Goal: Information Seeking & Learning: Find contact information

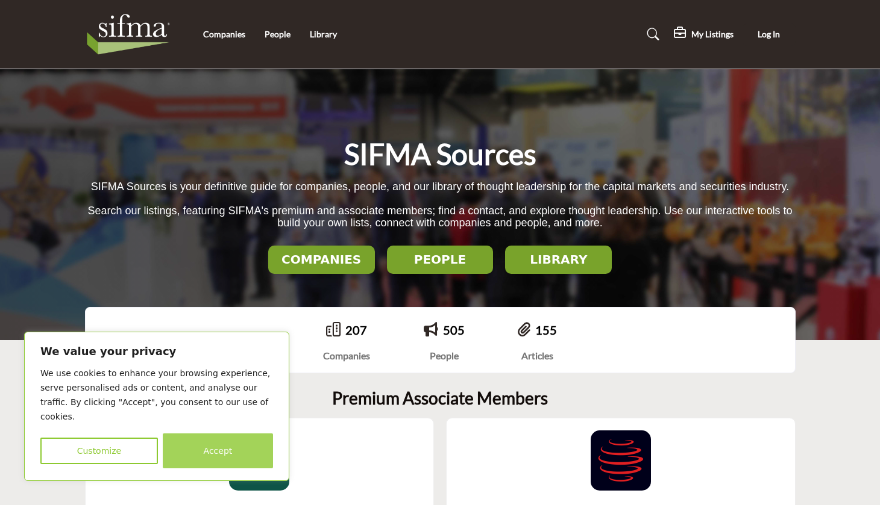
click at [204, 457] on button "Accept" at bounding box center [218, 451] width 110 height 35
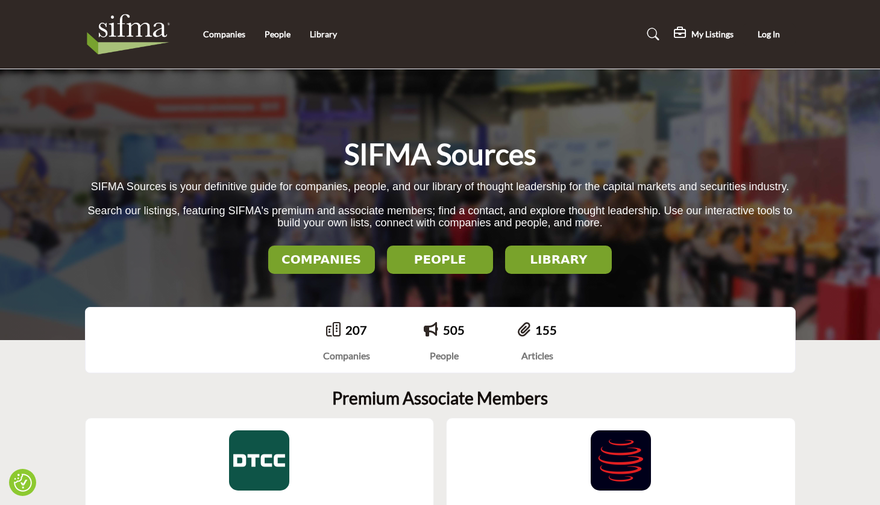
click at [413, 265] on h2 "PEOPLE" at bounding box center [439, 259] width 99 height 14
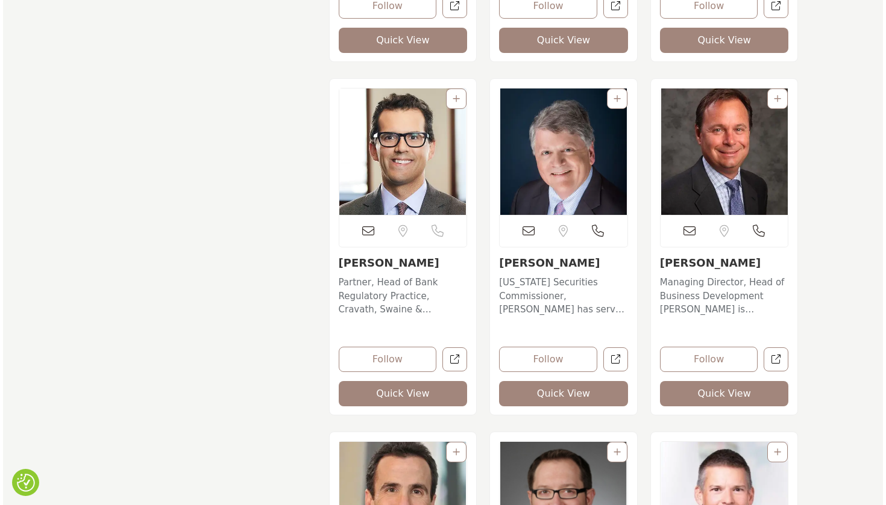
scroll to position [15495, 0]
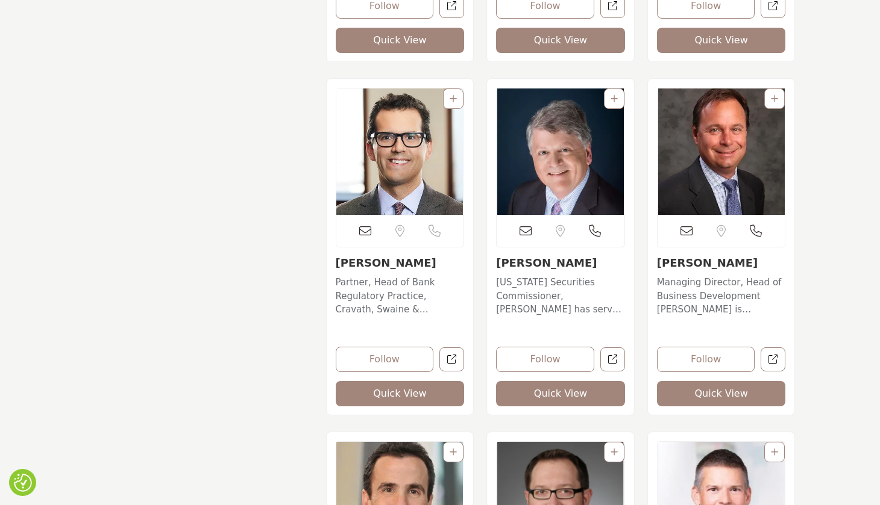
click at [695, 399] on button "Quick View" at bounding box center [721, 393] width 129 height 25
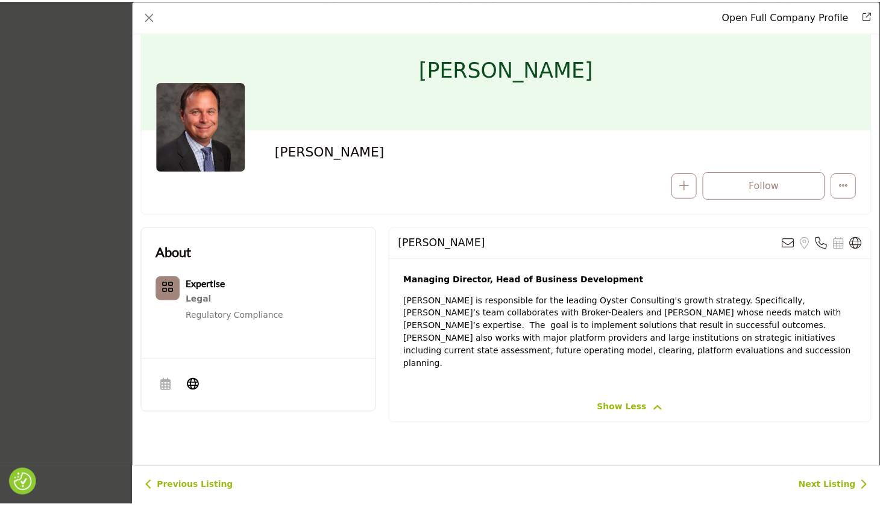
scroll to position [33, 0]
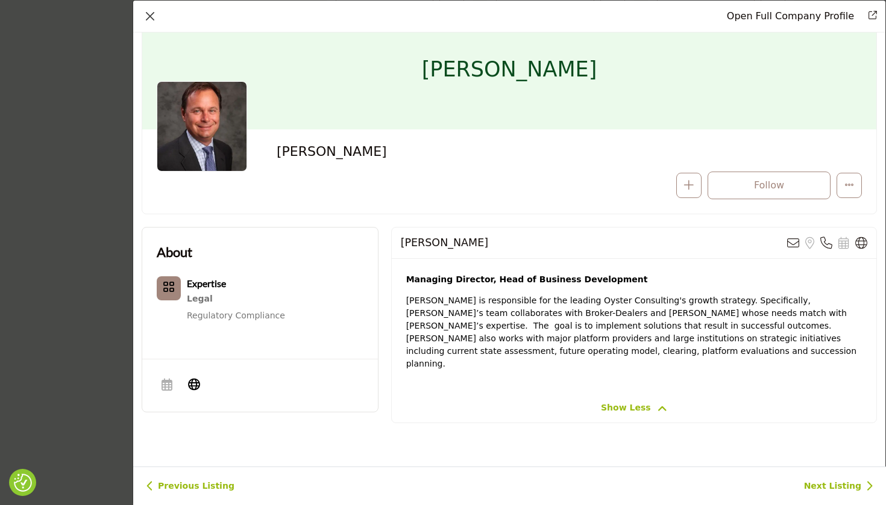
click at [151, 14] on button "Close" at bounding box center [150, 16] width 17 height 17
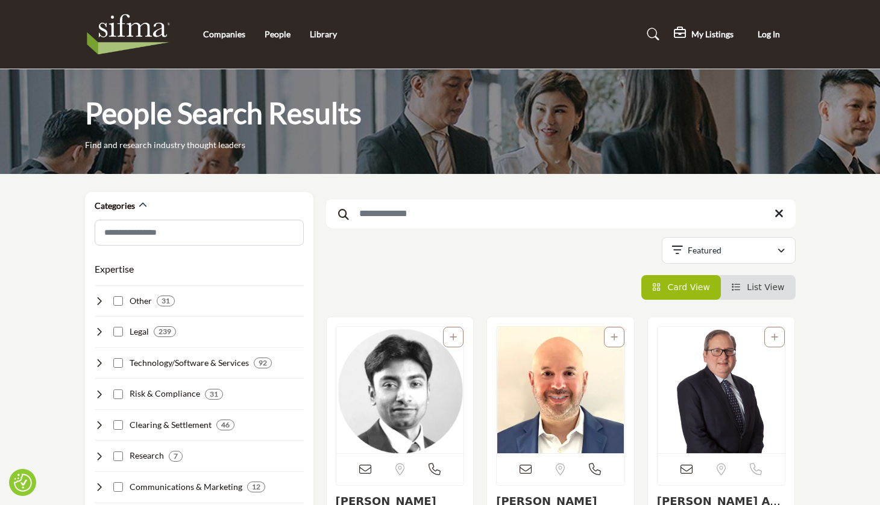
scroll to position [0, 0]
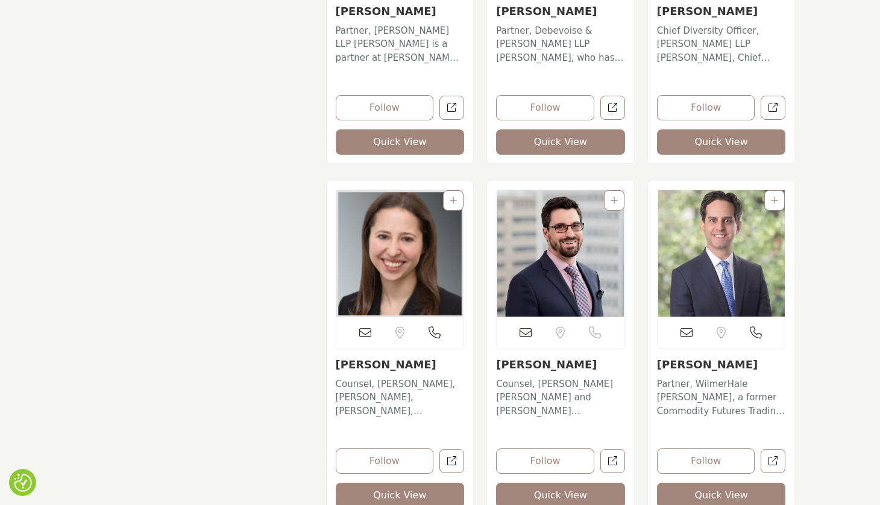
scroll to position [18998, 0]
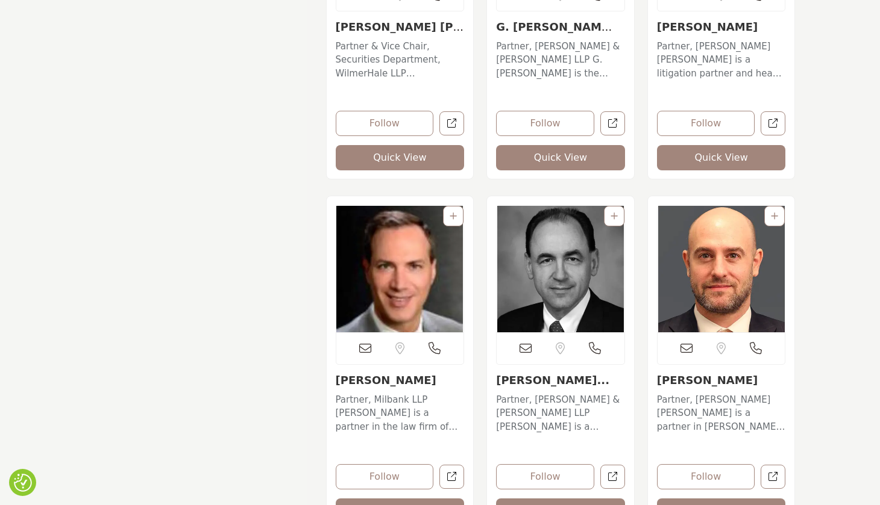
scroll to position [11531, 0]
click at [519, 384] on link "Giovanni P. Prezioso..." at bounding box center [552, 380] width 113 height 13
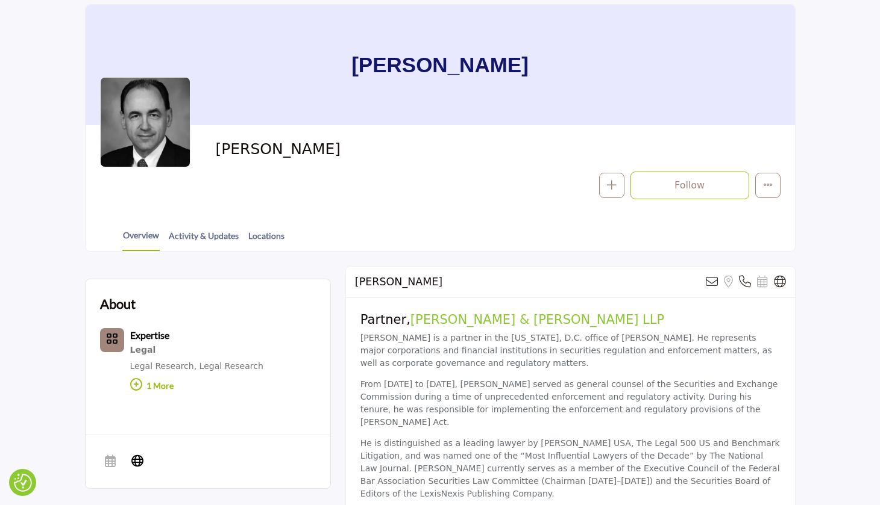
scroll to position [99, 0]
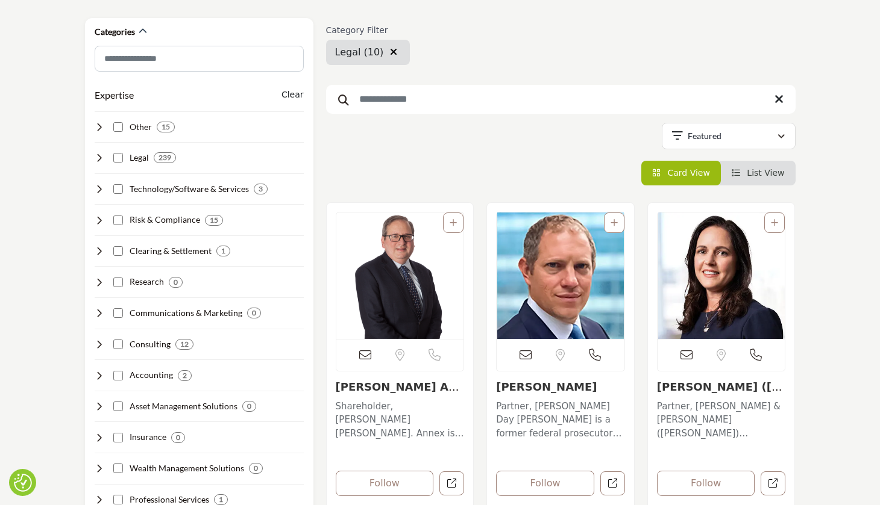
scroll to position [205, 0]
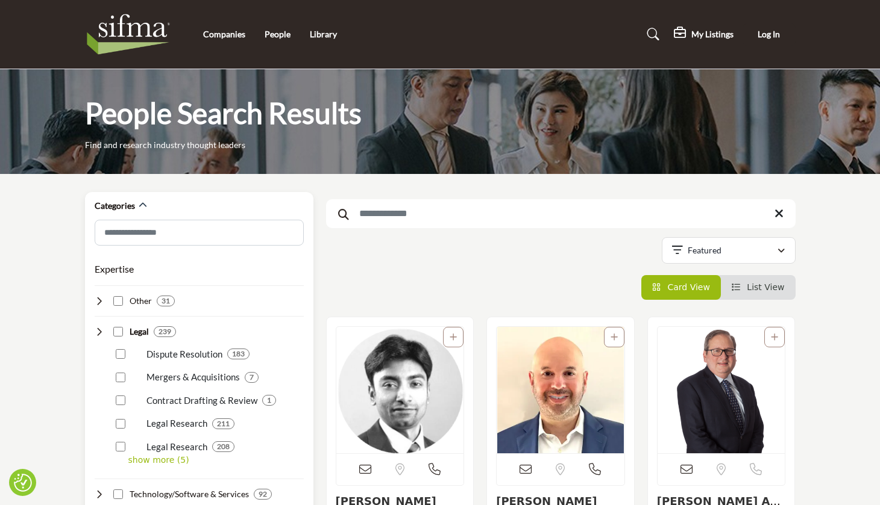
scroll to position [452, 0]
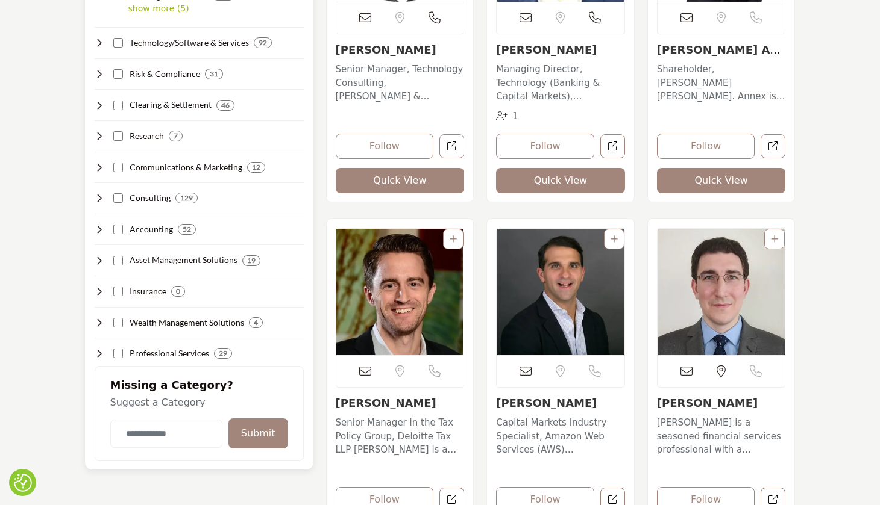
click at [121, 204] on div "Expertise Clear Other 31" at bounding box center [199, 82] width 209 height 556
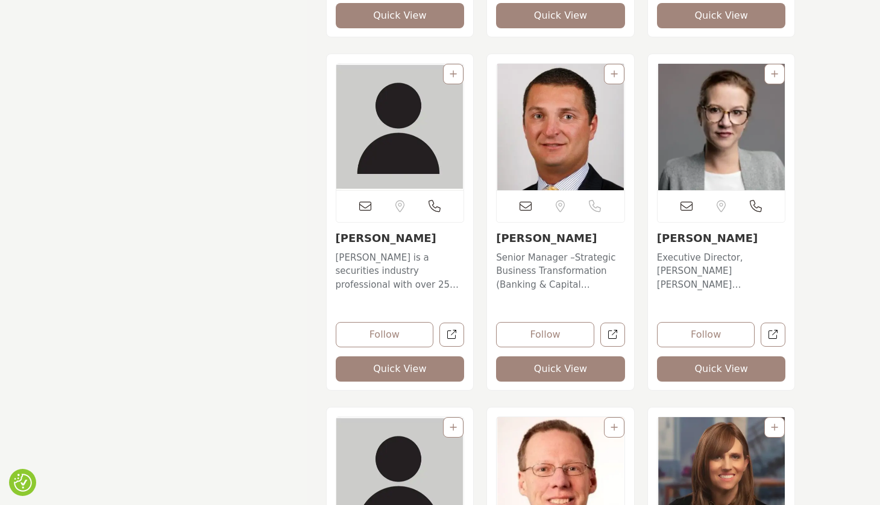
scroll to position [12024, 0]
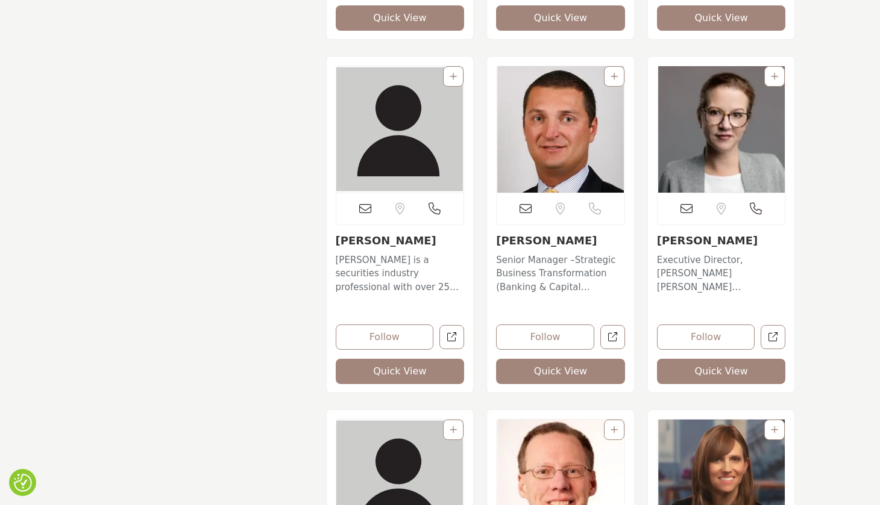
click at [680, 83] on img "Open Listing in new tab" at bounding box center [721, 129] width 128 height 127
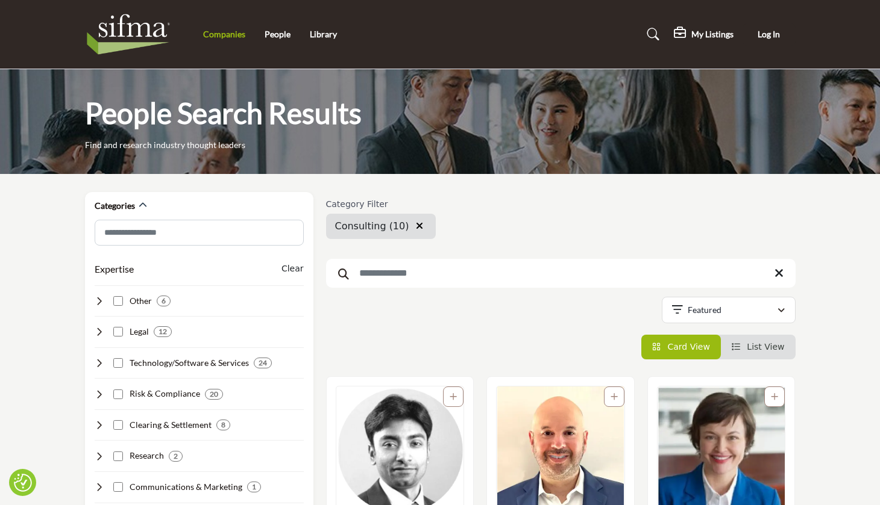
click at [233, 39] on link "Companies" at bounding box center [224, 34] width 42 height 10
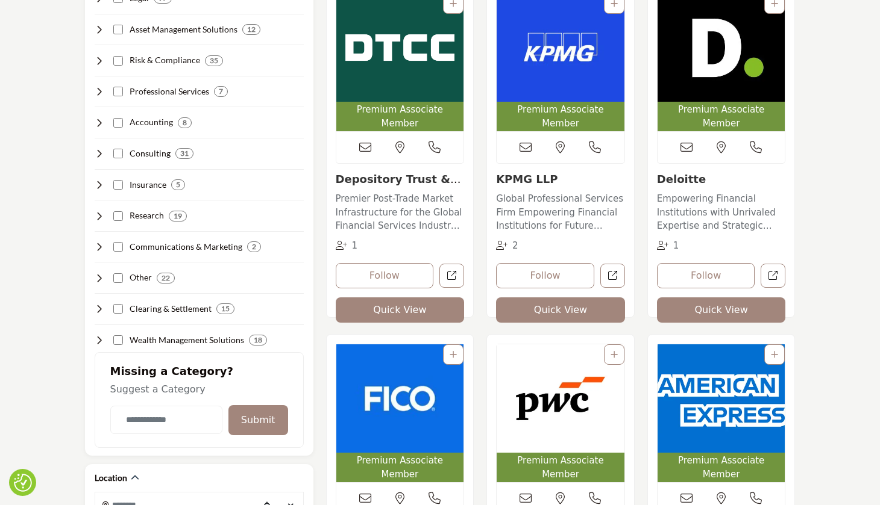
scroll to position [372, 1]
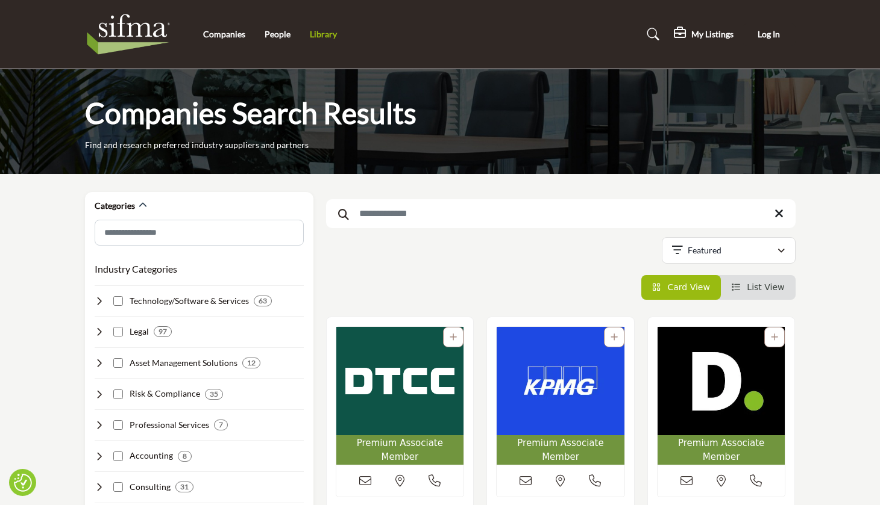
click at [334, 34] on link "Library" at bounding box center [323, 34] width 27 height 10
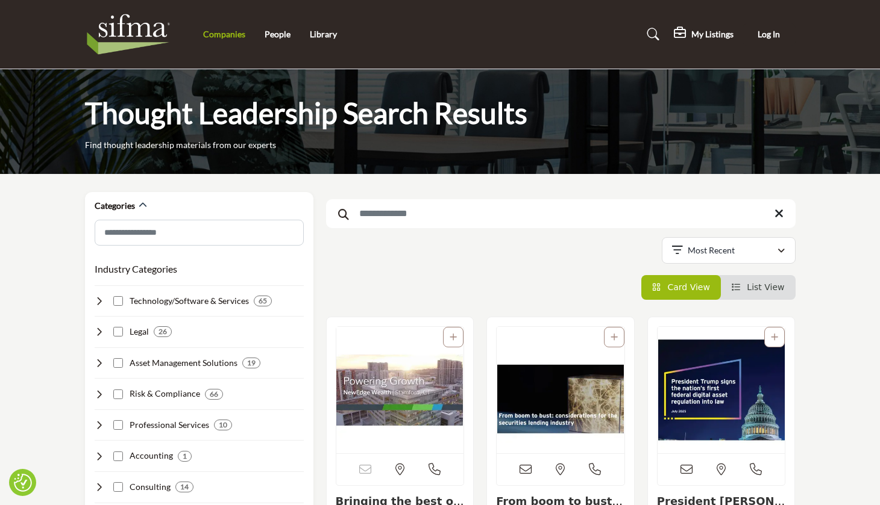
click at [225, 39] on link "Companies" at bounding box center [224, 34] width 42 height 10
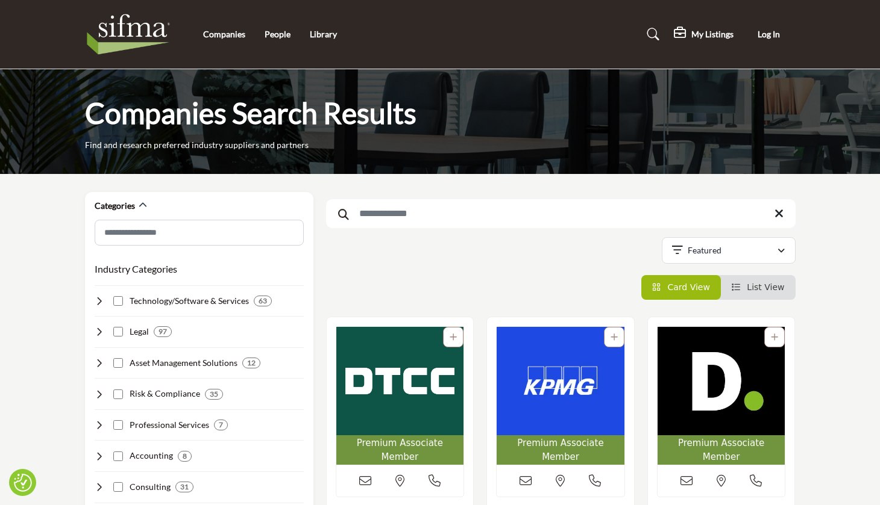
click at [700, 37] on h5 "My Listings" at bounding box center [712, 34] width 42 height 11
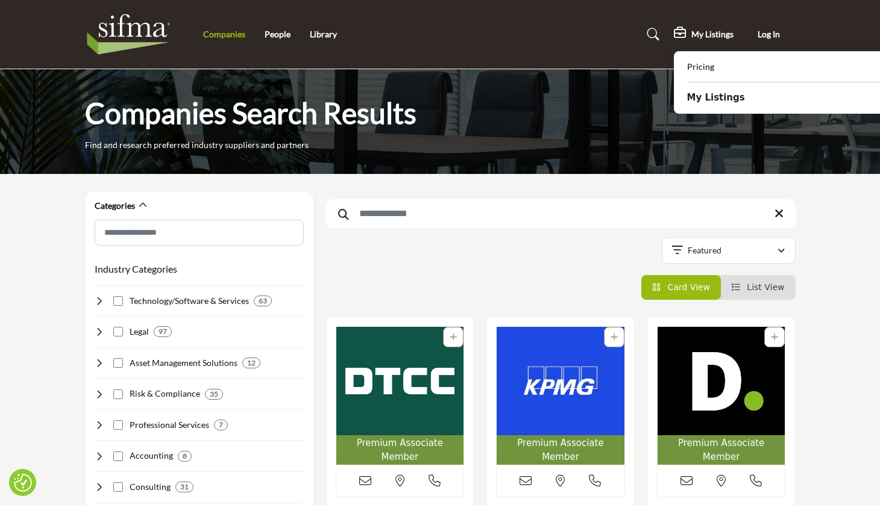
click at [225, 35] on link "Companies" at bounding box center [224, 34] width 42 height 10
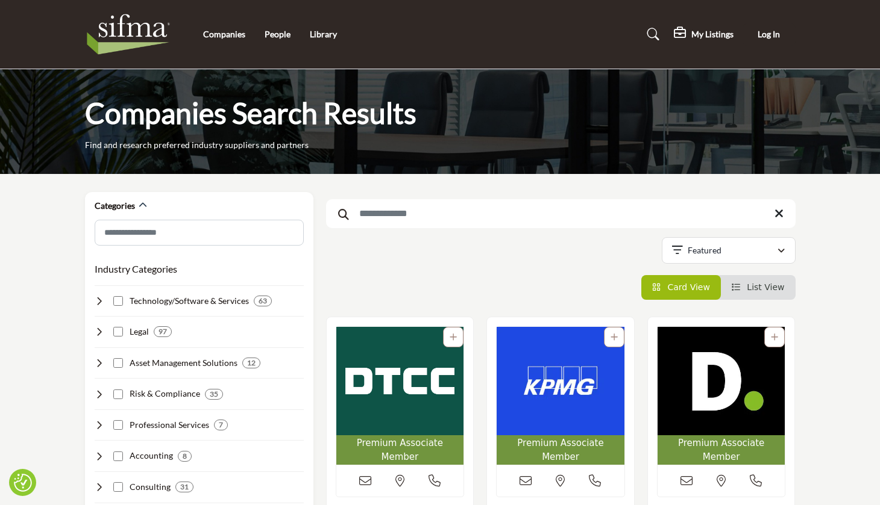
click at [701, 256] on p "Featured" at bounding box center [704, 251] width 34 height 12
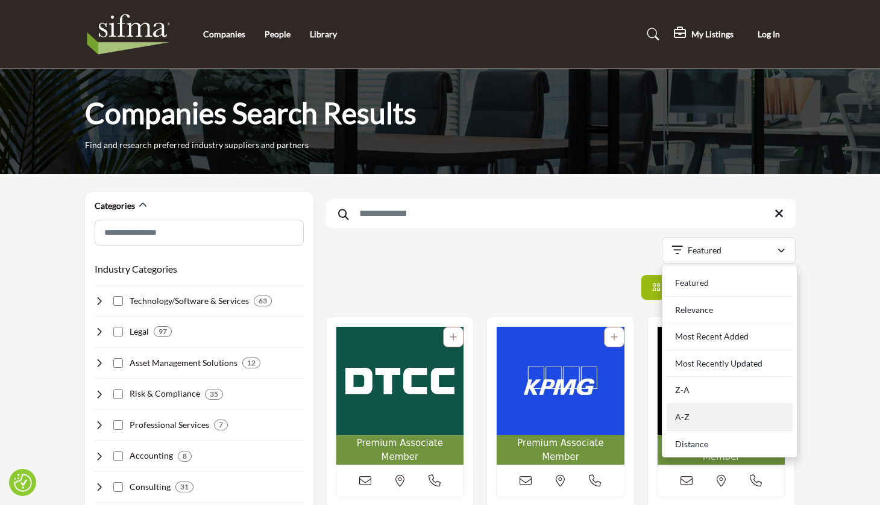
click at [680, 411] on div "A-Z" at bounding box center [729, 417] width 126 height 27
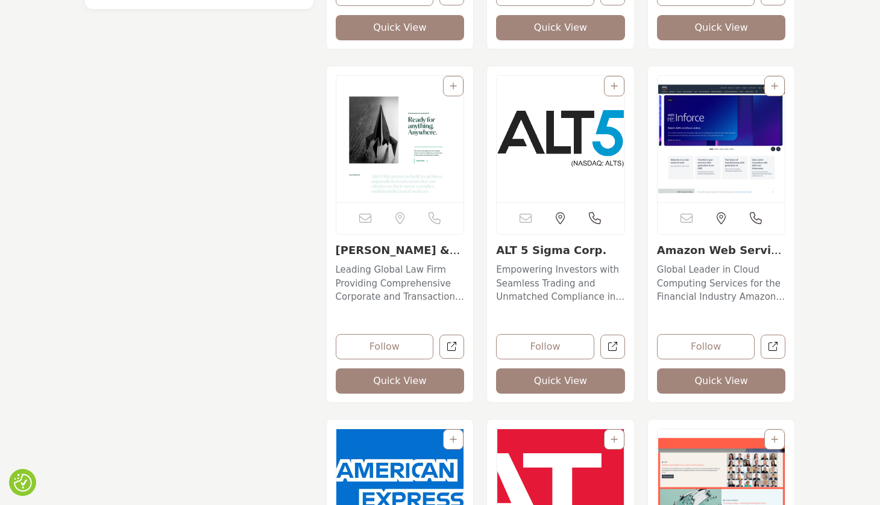
scroll to position [960, 0]
